Goal: Book appointment/travel/reservation

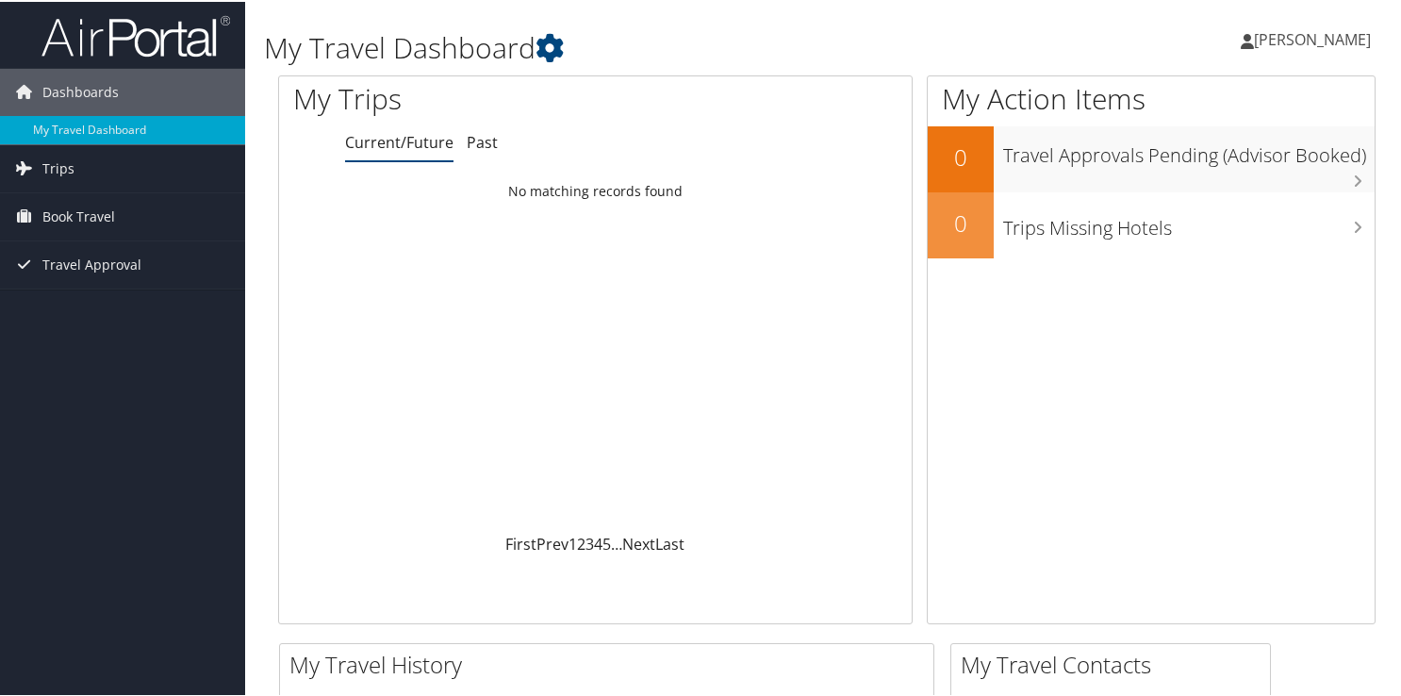
click at [1305, 38] on span "[PERSON_NAME]" at bounding box center [1311, 37] width 117 height 21
click at [1237, 37] on div "[PERSON_NAME] [PERSON_NAME] My Settings Travel Agency Contacts View Travel Prof…" at bounding box center [1173, 45] width 469 height 73
click at [87, 212] on span "Book Travel" at bounding box center [78, 214] width 73 height 47
click at [87, 214] on span "Book Travel" at bounding box center [78, 214] width 73 height 47
click at [31, 214] on icon at bounding box center [23, 214] width 28 height 28
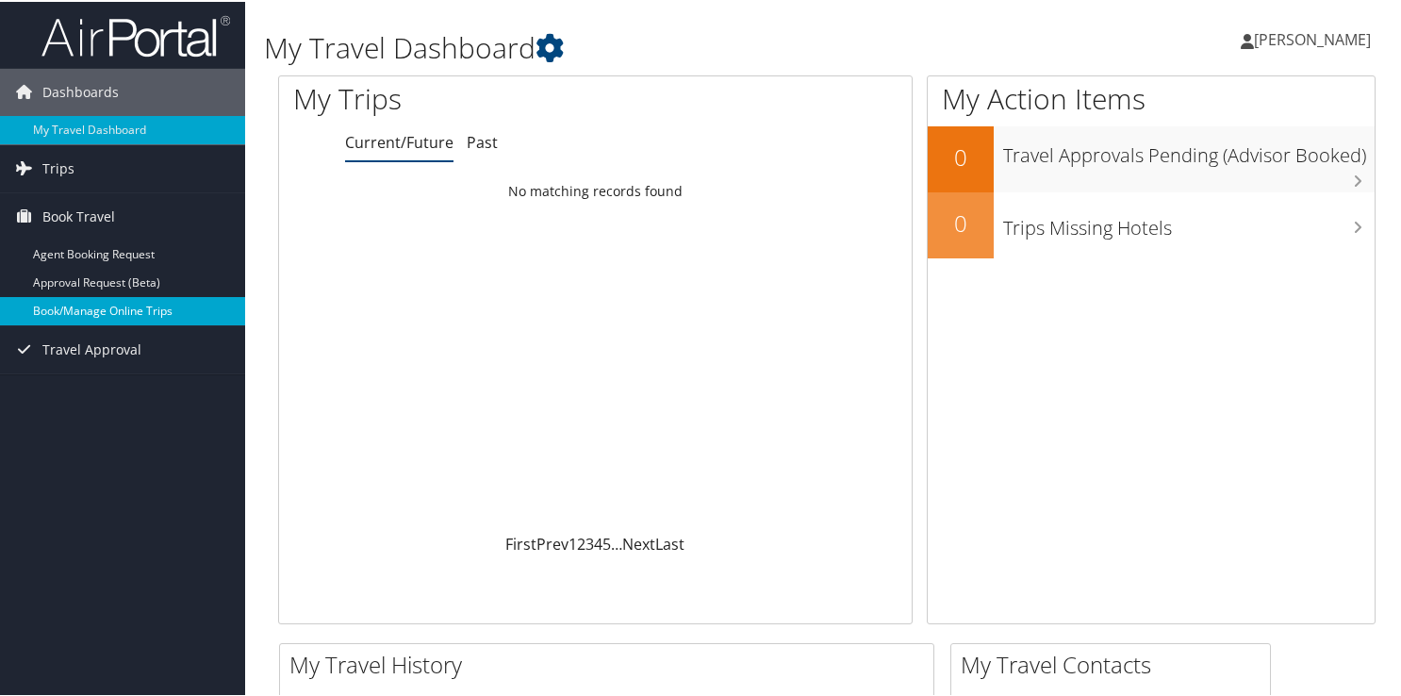
click at [58, 312] on link "Book/Manage Online Trips" at bounding box center [122, 309] width 245 height 28
